Goal: Transaction & Acquisition: Purchase product/service

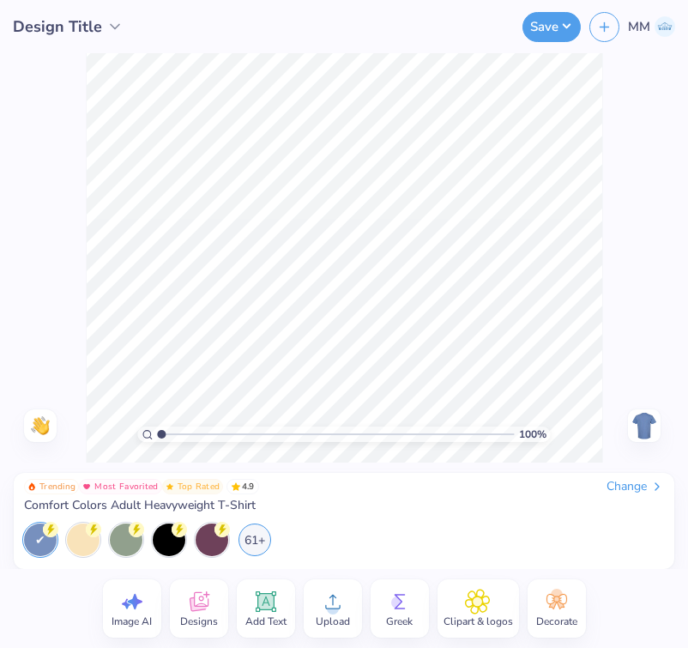
click at [650, 488] on icon at bounding box center [657, 487] width 14 height 14
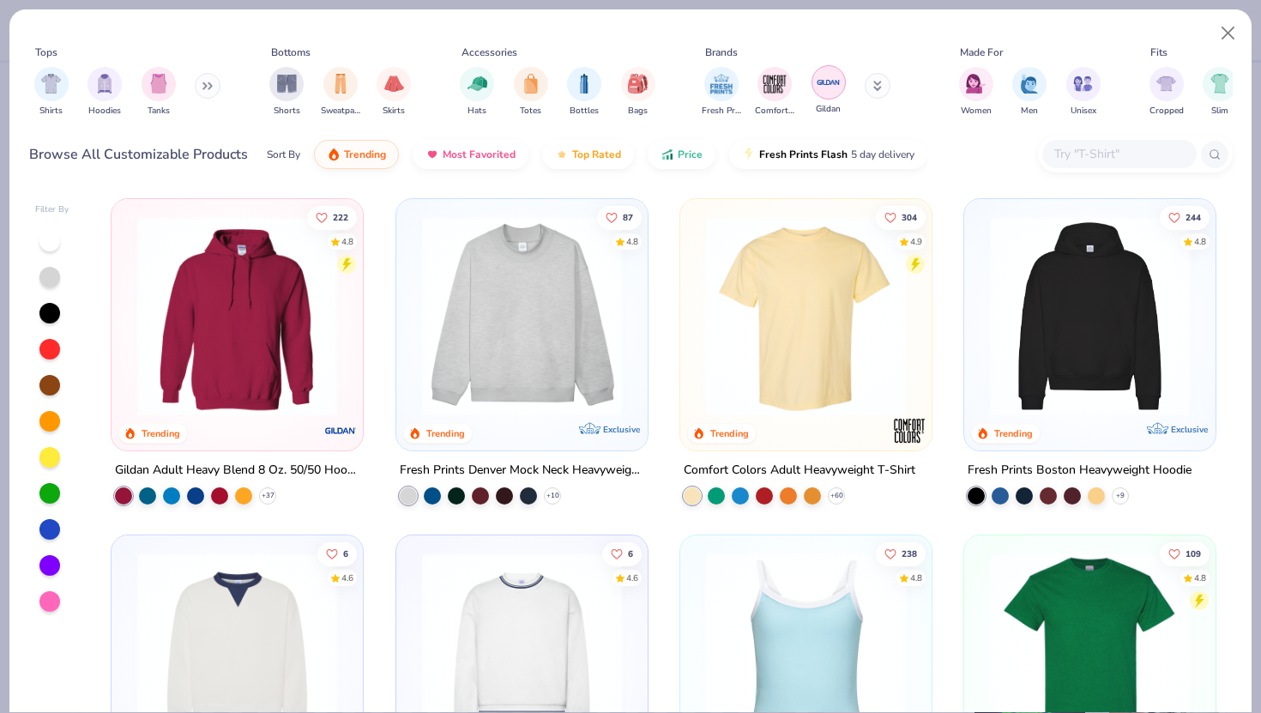
click at [687, 85] on img "filter for Gildan" at bounding box center [829, 82] width 26 height 26
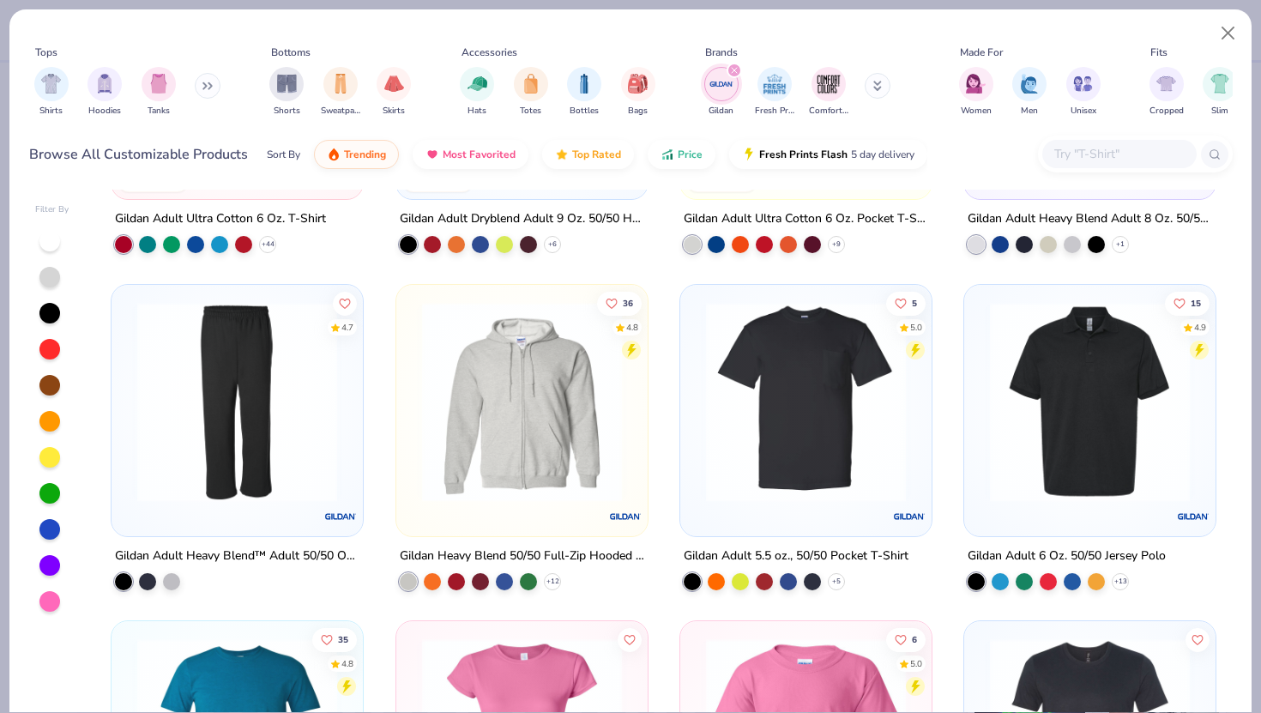
scroll to position [602, 0]
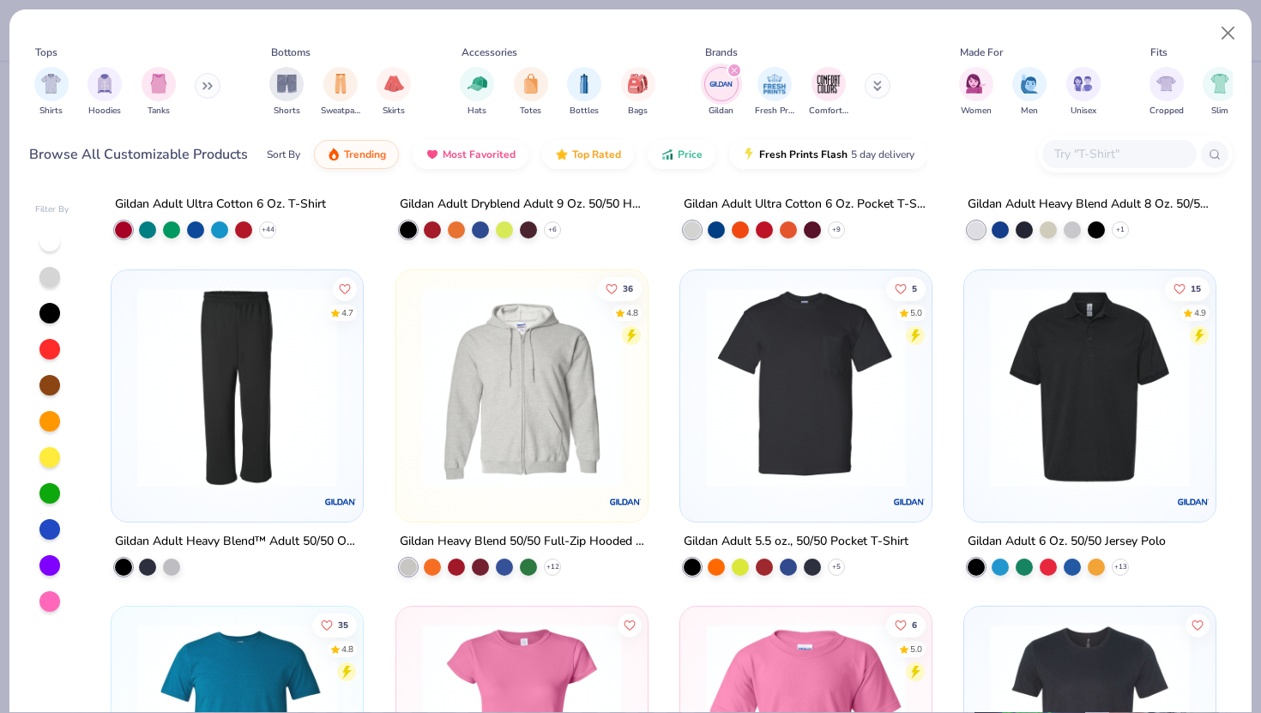
click at [687, 159] on input "text" at bounding box center [1119, 154] width 132 height 20
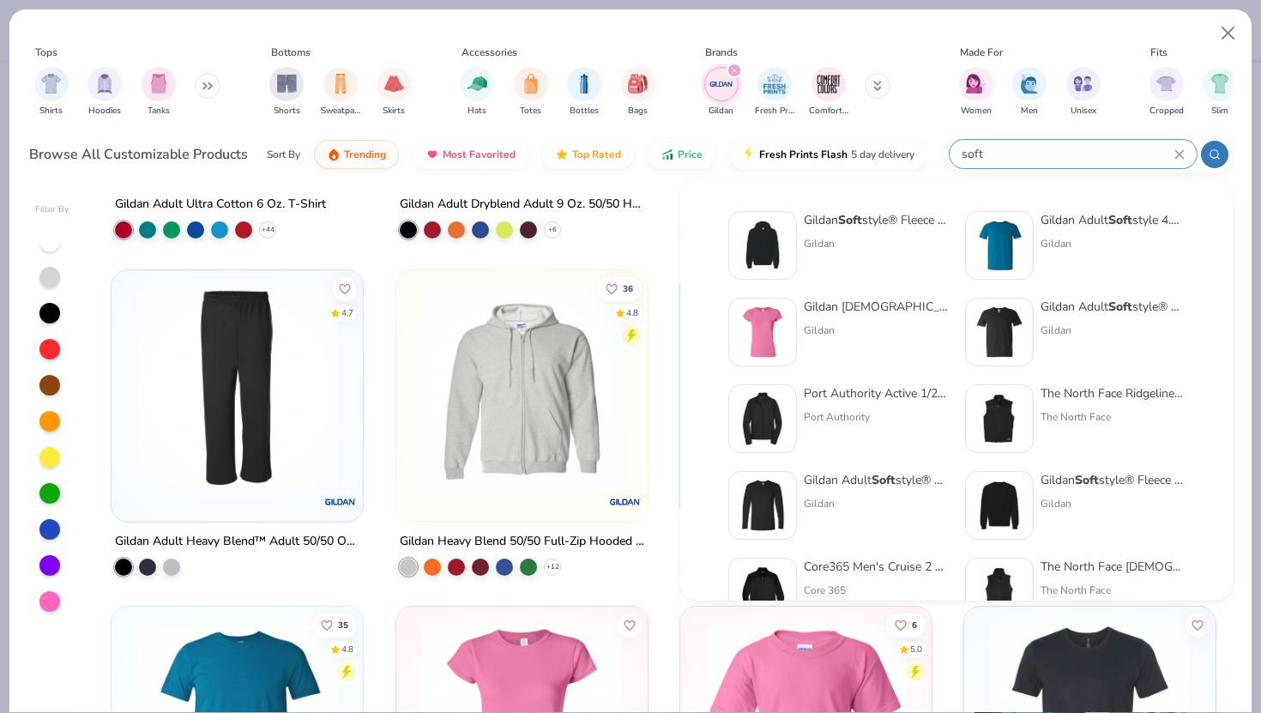
type input "soft"
click at [687, 229] on div "Gildan Adult Soft style 4.5 Oz. T-Shirt Gildan" at bounding box center [1113, 245] width 144 height 69
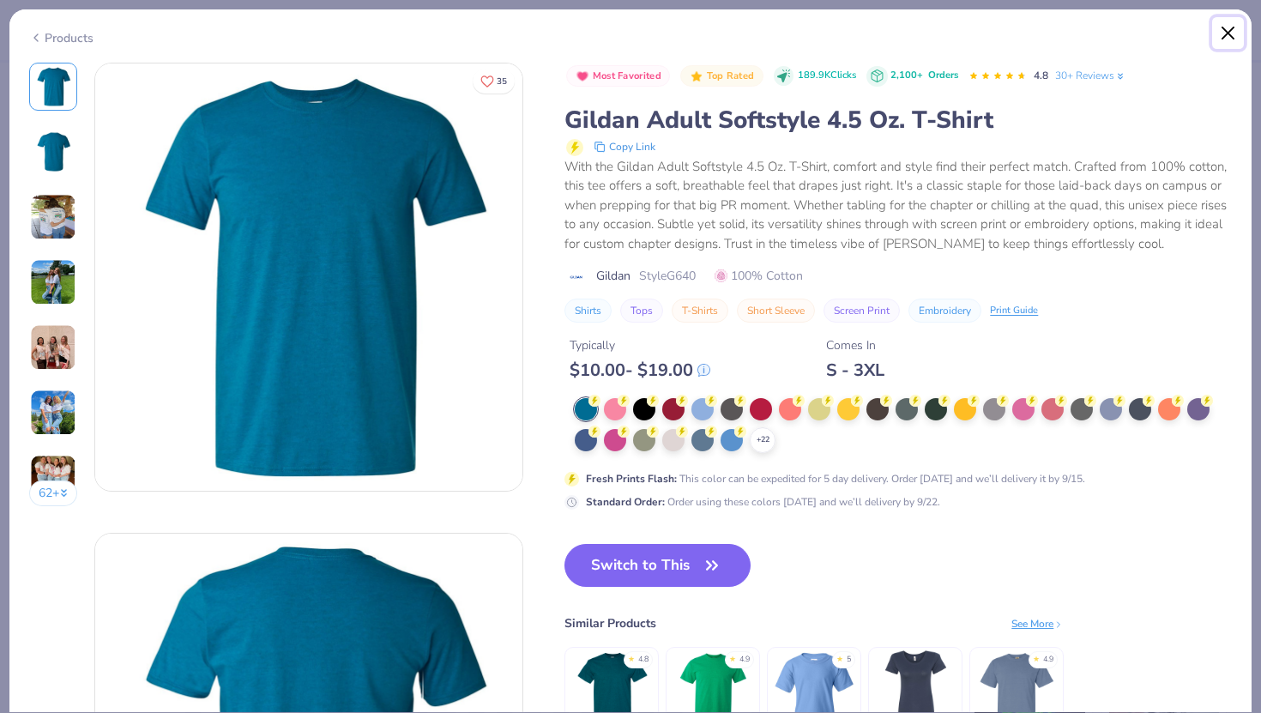
click at [687, 37] on button "Close" at bounding box center [1228, 33] width 33 height 33
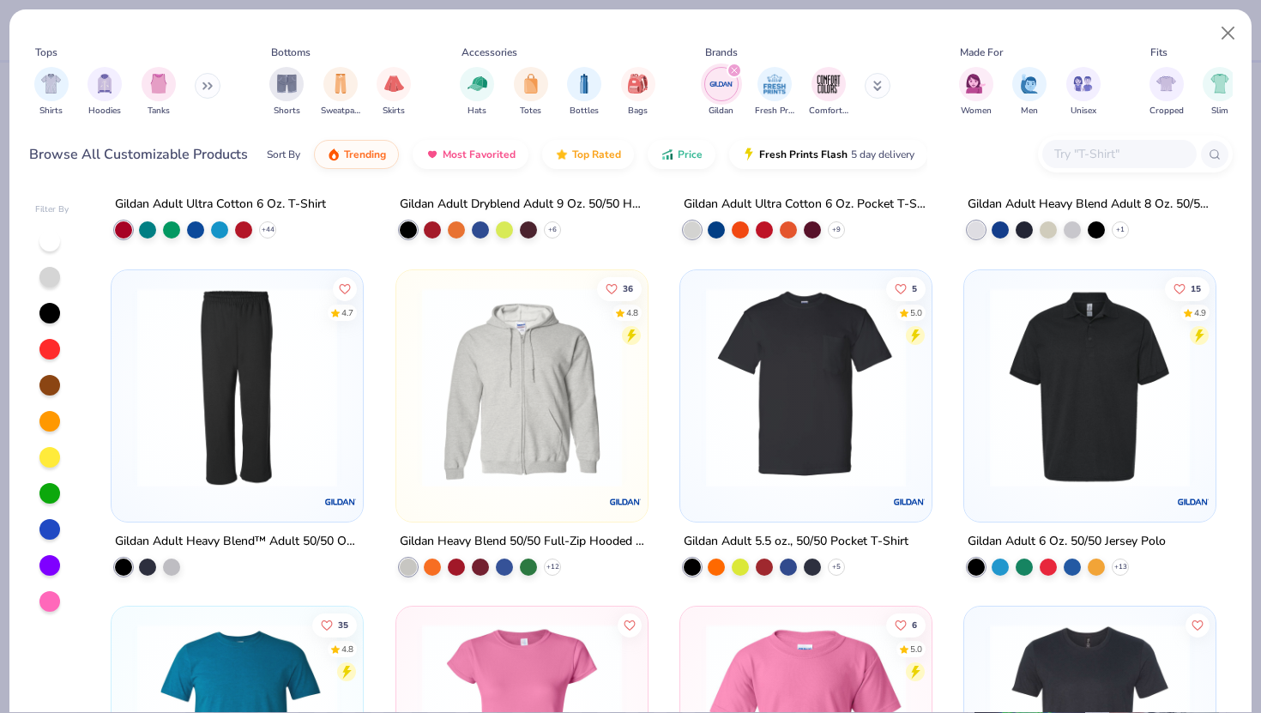
click at [687, 158] on input "text" at bounding box center [1119, 154] width 132 height 20
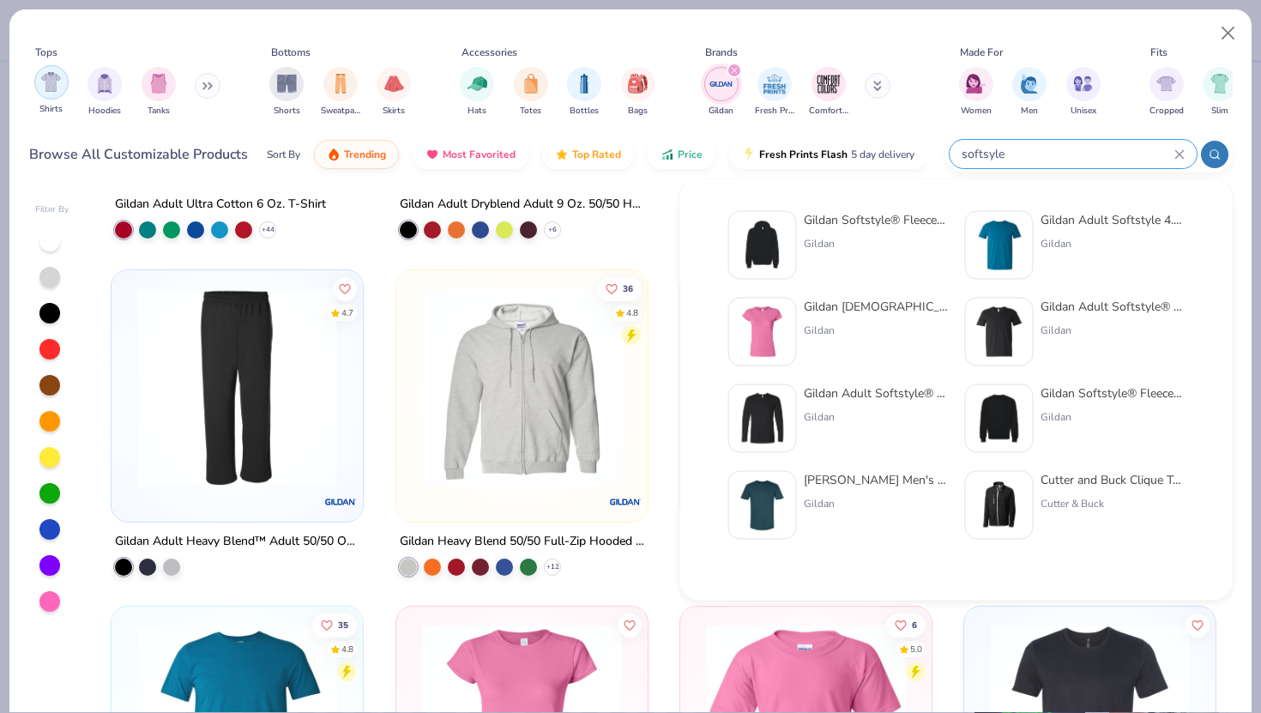
click at [50, 94] on div "filter for Shirts" at bounding box center [51, 82] width 34 height 34
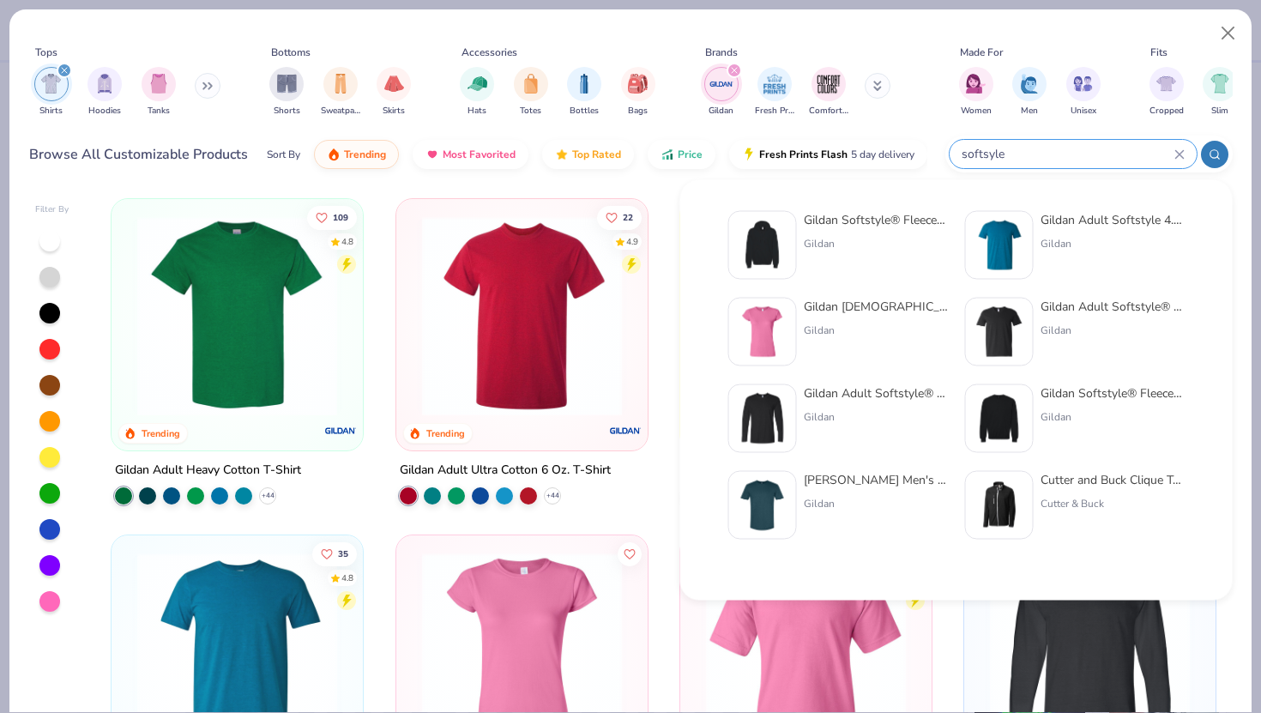
click at [687, 154] on input "softsyle" at bounding box center [1067, 154] width 214 height 20
type input "softstyle"
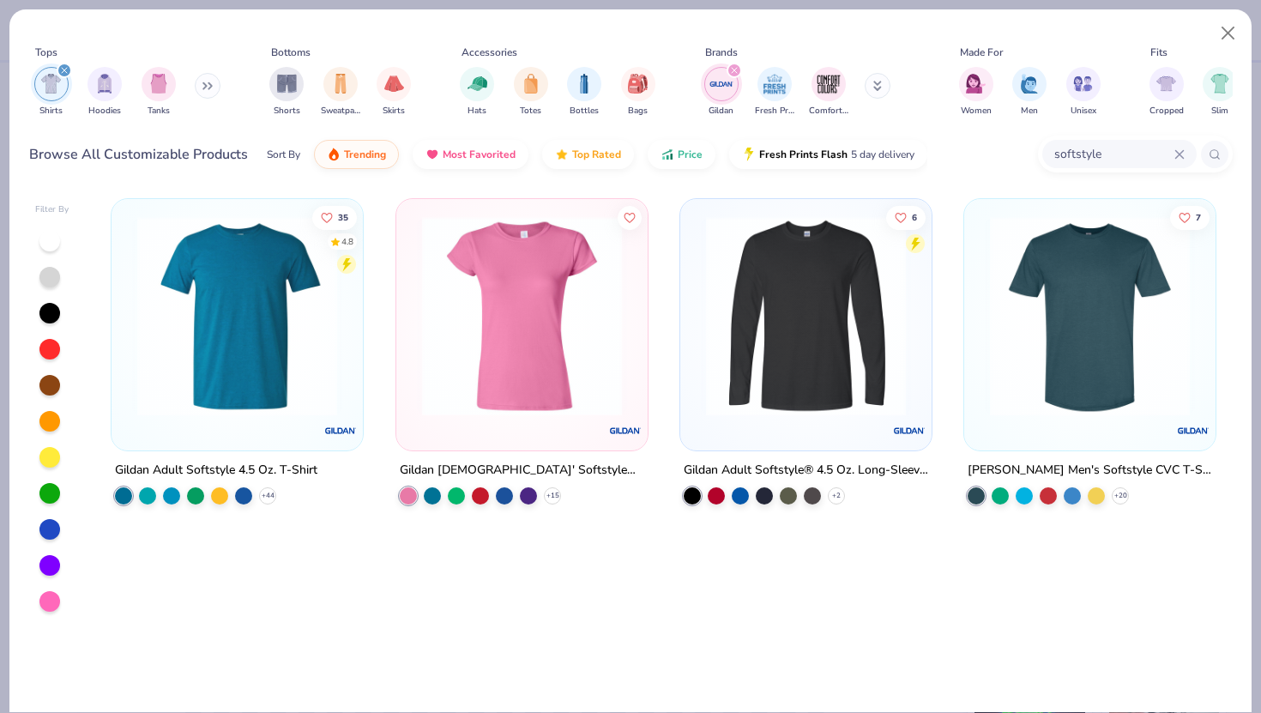
click at [241, 396] on img at bounding box center [237, 316] width 217 height 200
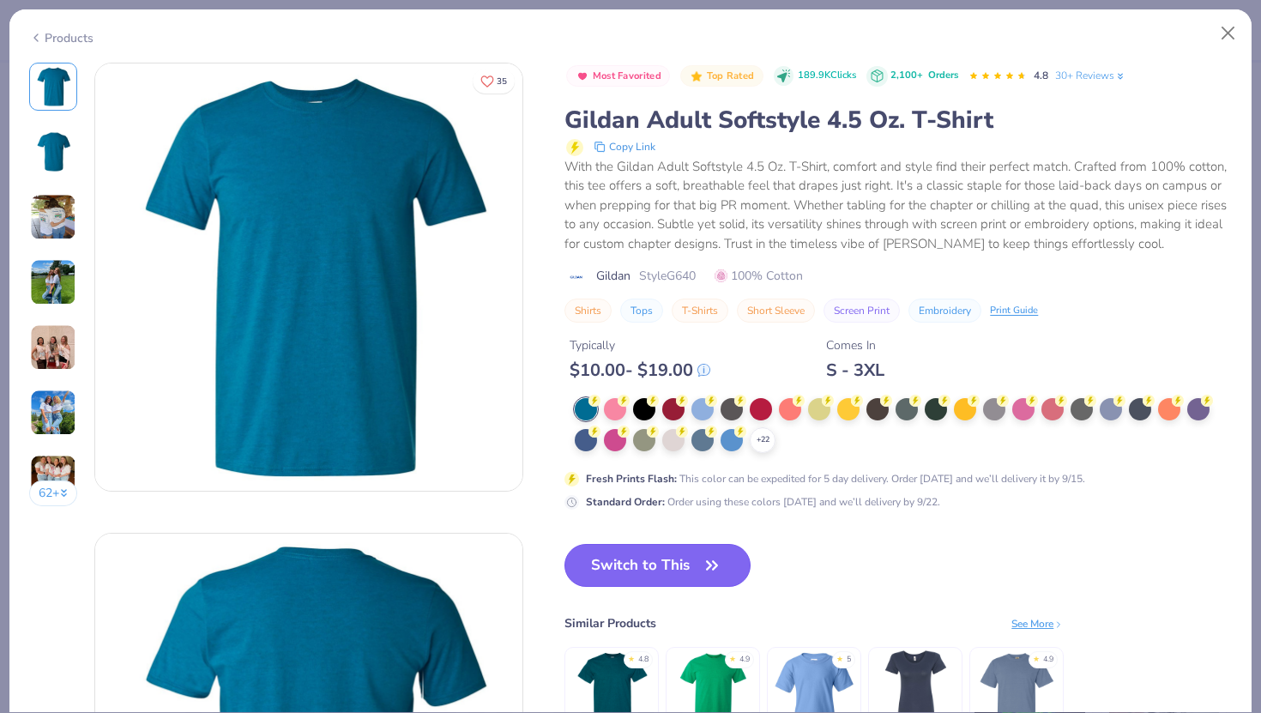
click at [676, 558] on button "Switch to This" at bounding box center [658, 565] width 186 height 43
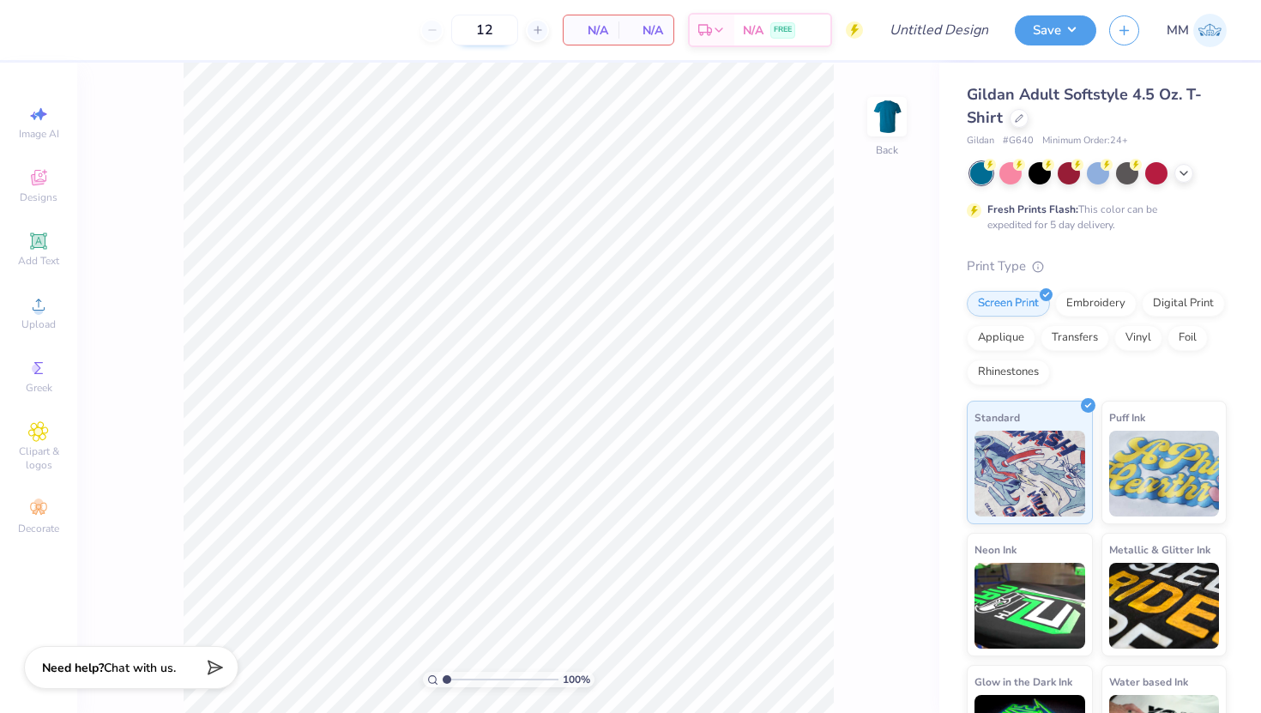
click at [499, 39] on input "12" at bounding box center [484, 30] width 67 height 31
type input "1"
click at [494, 29] on input "30" at bounding box center [484, 30] width 67 height 31
type input "3"
type input "40"
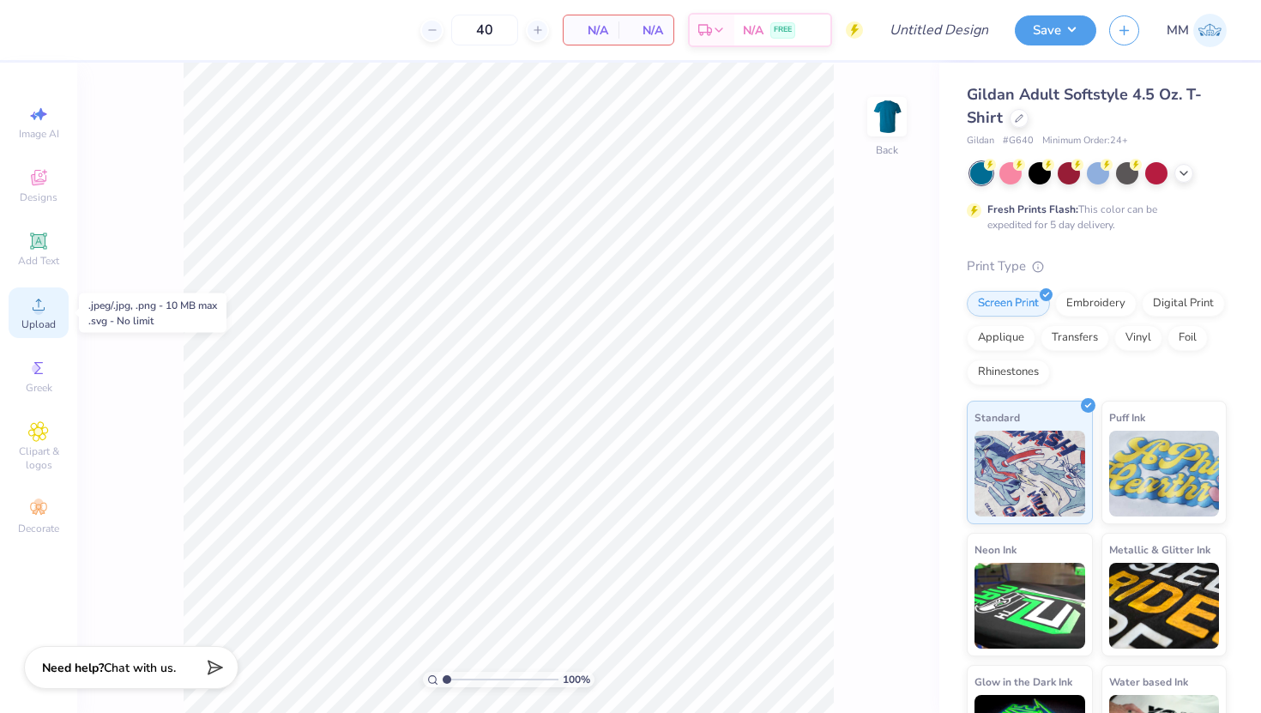
click at [39, 306] on circle at bounding box center [37, 309] width 9 height 9
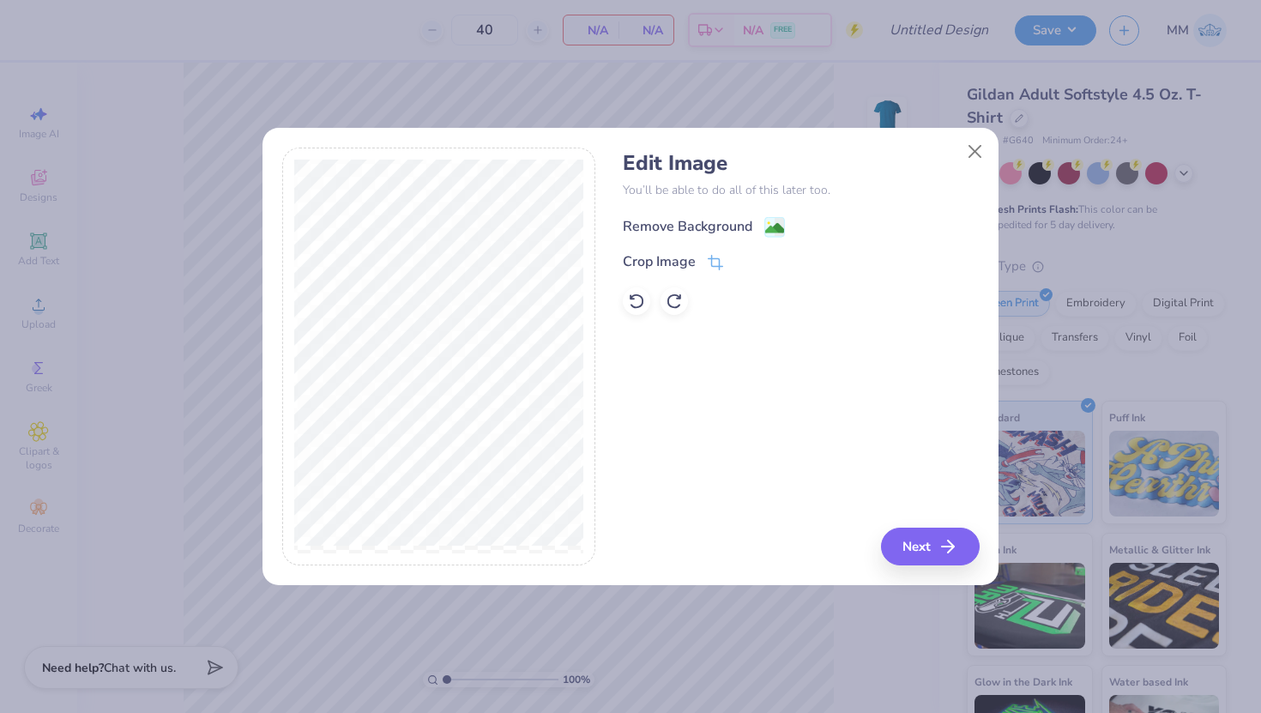
click at [687, 228] on div "Remove Background" at bounding box center [688, 226] width 130 height 21
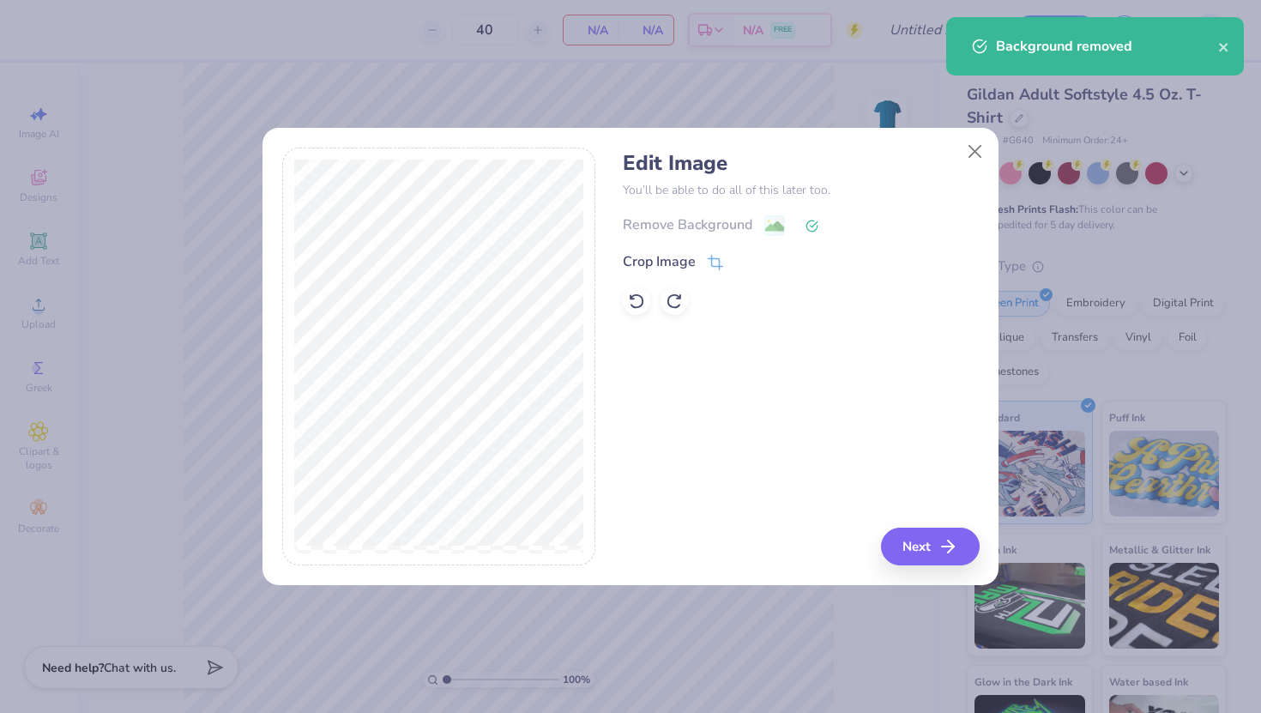
click at [687, 527] on div "Edit Image You’ll be able to do all of this later too. Remove Background Crop I…" at bounding box center [801, 357] width 356 height 419
click at [687, 535] on button "Next" at bounding box center [933, 547] width 99 height 38
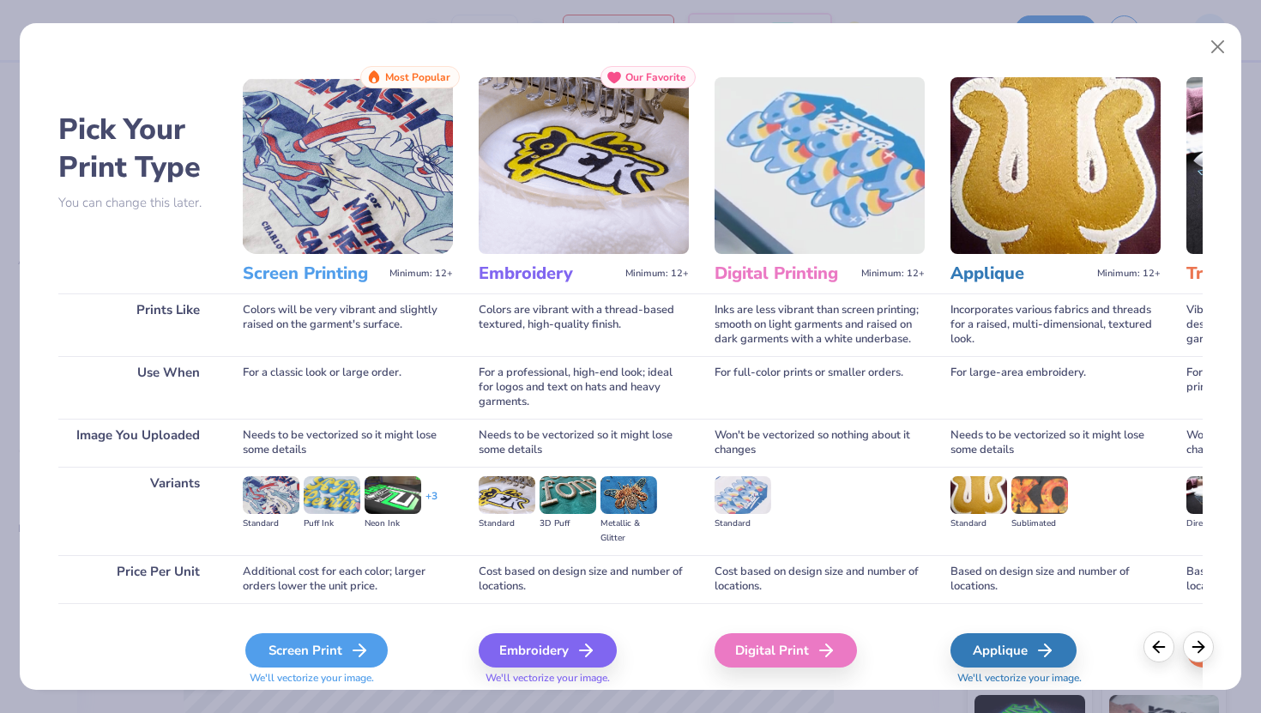
click at [365, 643] on icon at bounding box center [359, 650] width 21 height 21
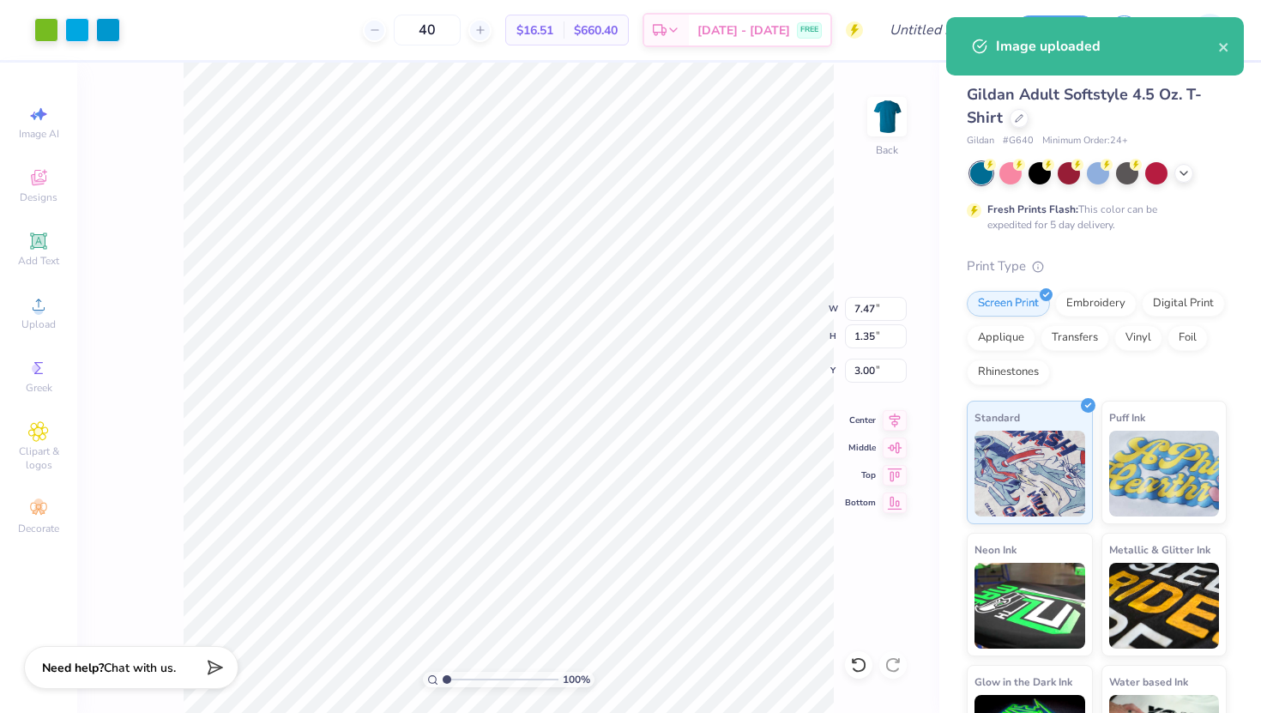
type input "4.80"
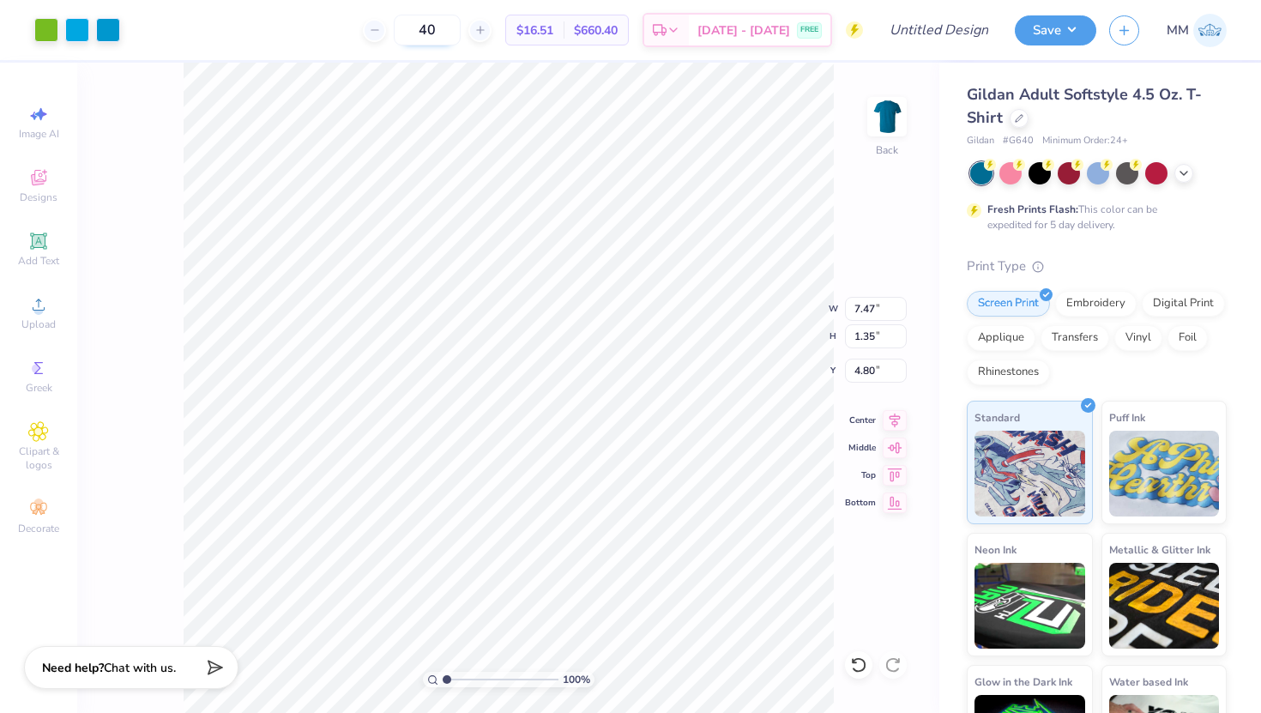
click at [461, 25] on input "40" at bounding box center [427, 30] width 67 height 31
type input "4"
type input "50"
type input "10.34"
type input "1.87"
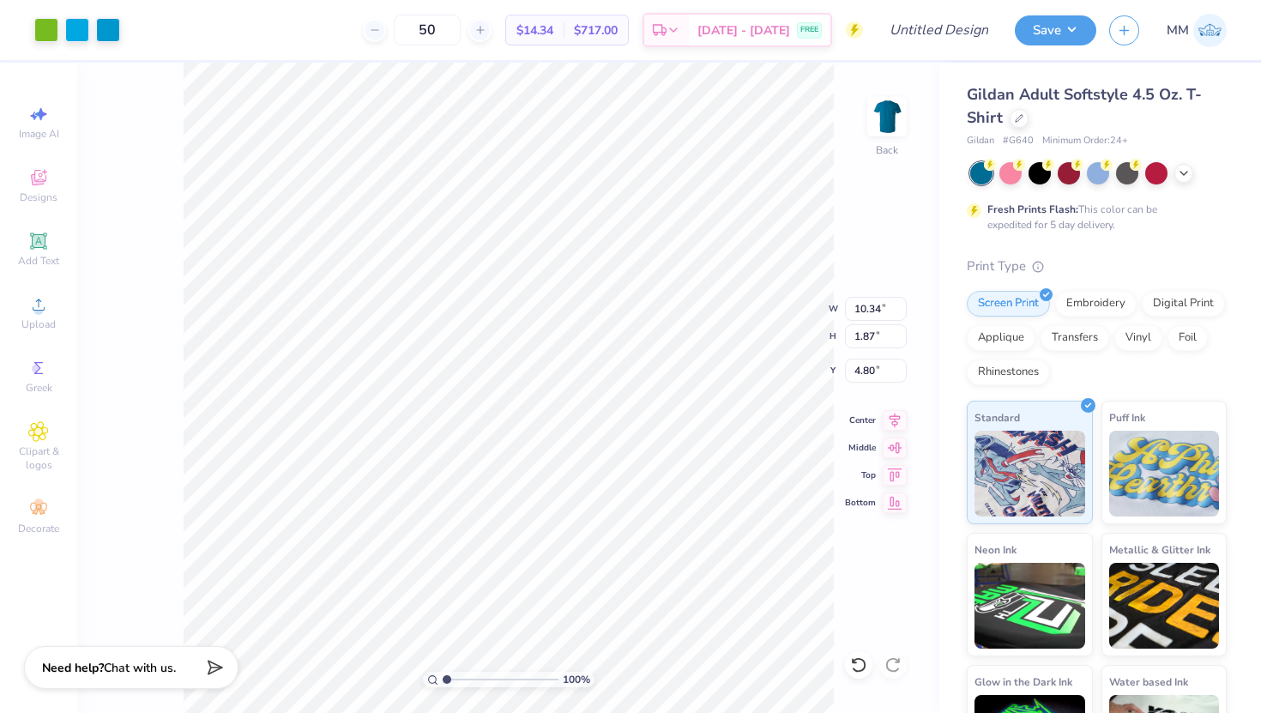
type input "4.58"
type input "5.78"
type input "1.04"
type input "3.43"
type input "4.07"
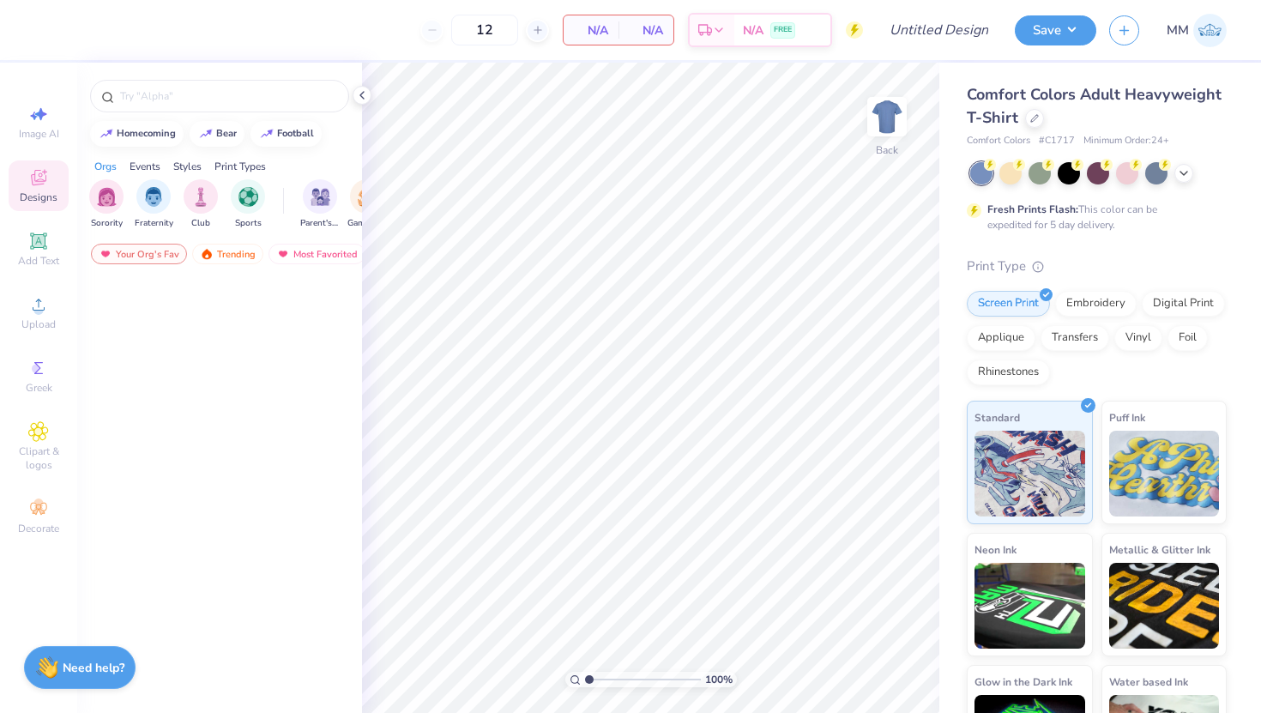
scroll to position [3854, 0]
